Goal: Information Seeking & Learning: Learn about a topic

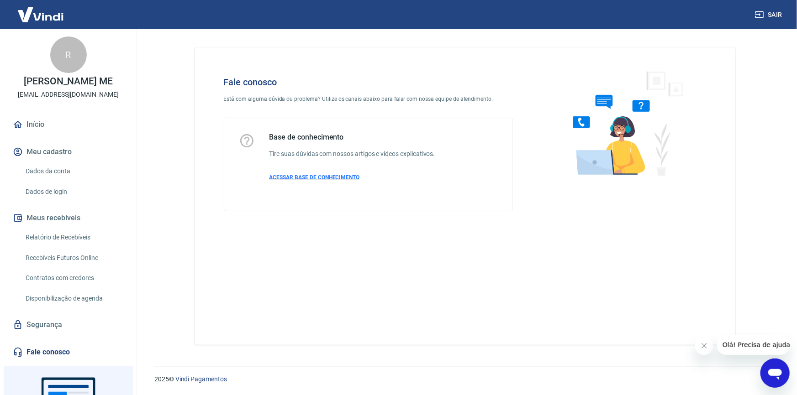
click at [307, 177] on span "ACESSAR BASE DE CONHECIMENTO" at bounding box center [314, 177] width 90 height 6
click at [32, 135] on link "Início" at bounding box center [68, 125] width 115 height 20
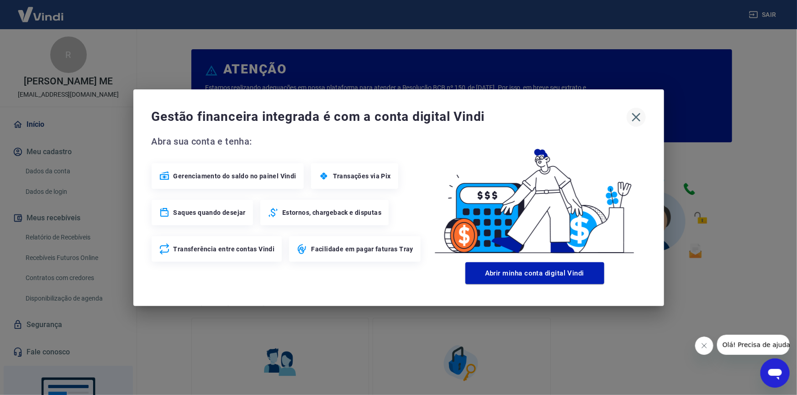
click at [636, 117] on icon "button" at bounding box center [636, 117] width 9 height 9
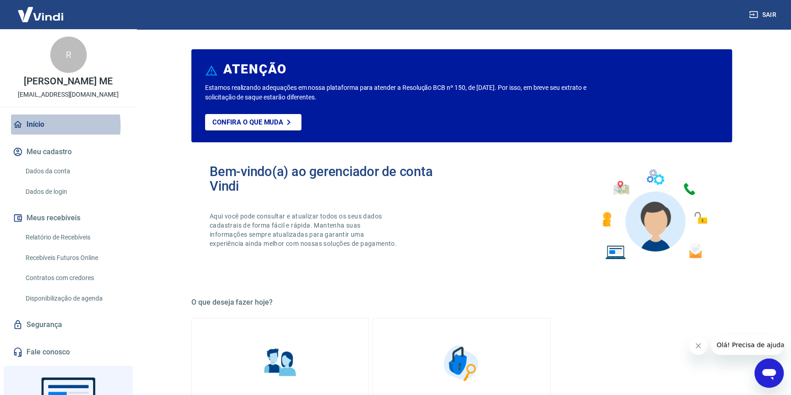
click at [32, 135] on link "Início" at bounding box center [68, 125] width 115 height 20
